Goal: Transaction & Acquisition: Obtain resource

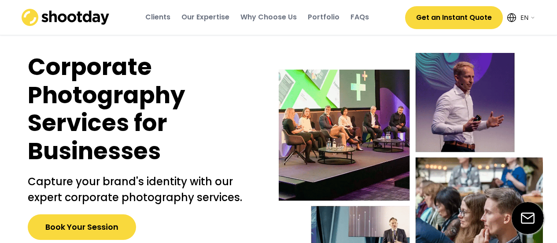
select select ""en""
click at [425, 14] on button "Get an Instant Quote" at bounding box center [454, 17] width 98 height 23
